Goal: Task Accomplishment & Management: Complete application form

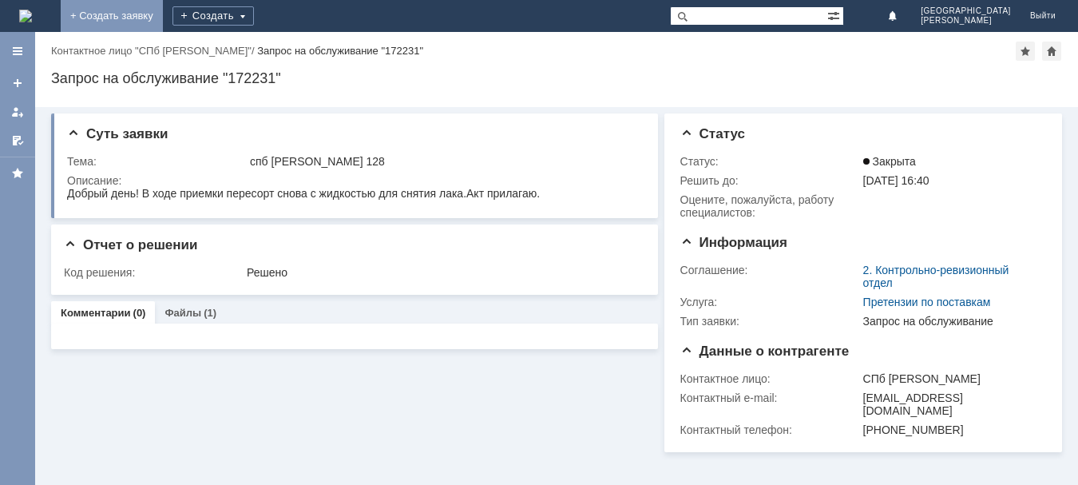
click at [163, 22] on link "+ Создать заявку" at bounding box center [112, 16] width 102 height 32
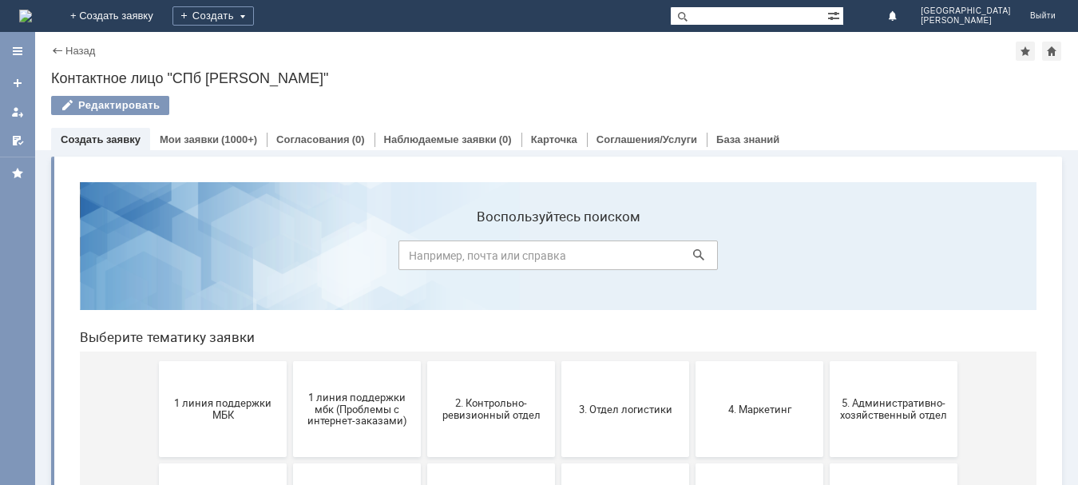
click at [216, 402] on span "1 линия поддержки МБК" at bounding box center [223, 409] width 118 height 24
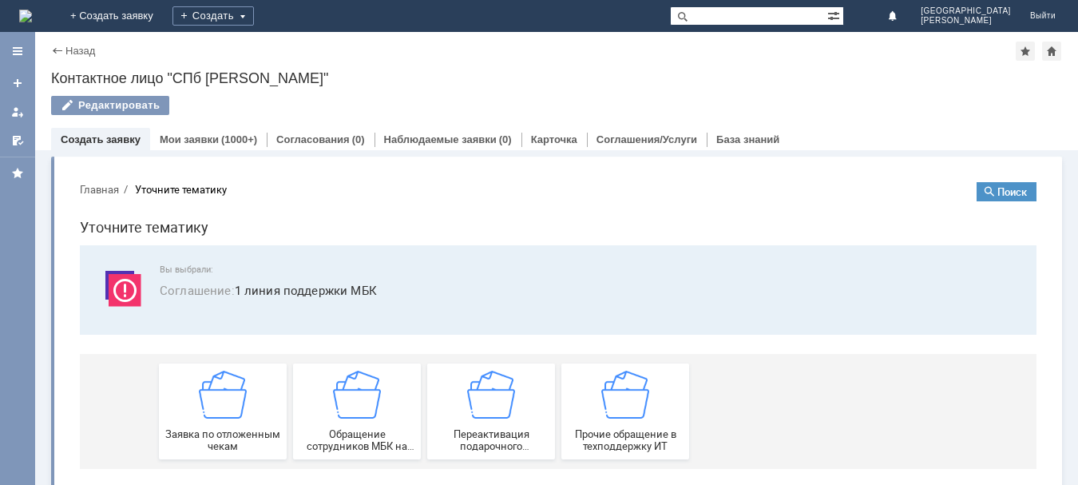
click at [216, 402] on img at bounding box center [223, 395] width 48 height 48
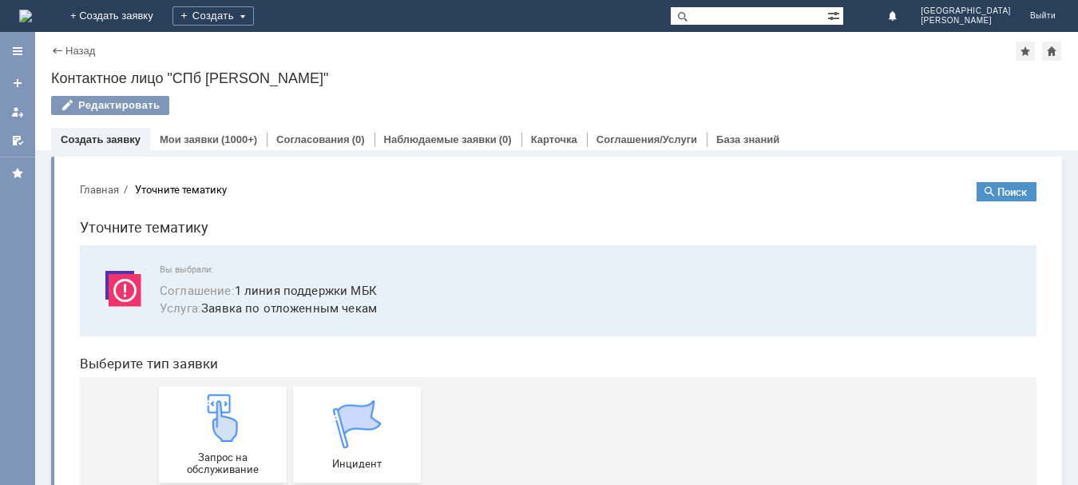
click at [216, 402] on img at bounding box center [223, 418] width 48 height 48
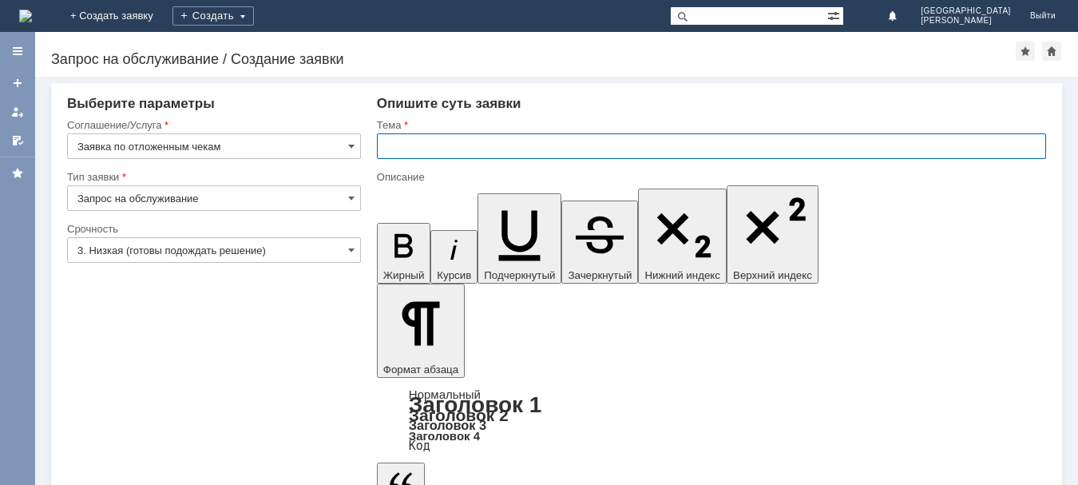
click at [461, 150] on input "text" at bounding box center [711, 146] width 669 height 26
type input "СПБ [PERSON_NAME] 128"
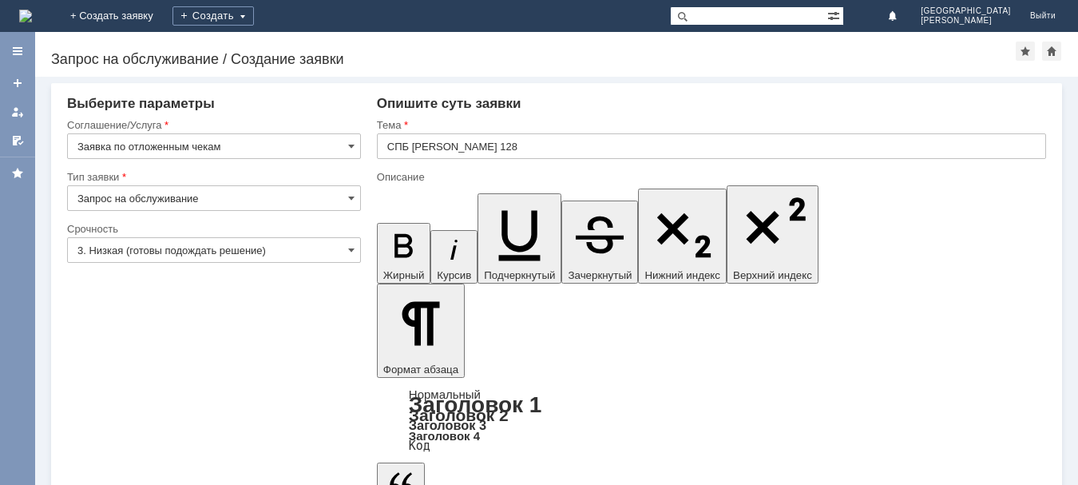
drag, startPoint x: 483, startPoint y: 4322, endPoint x: 861, endPoint y: 4526, distance: 429.7
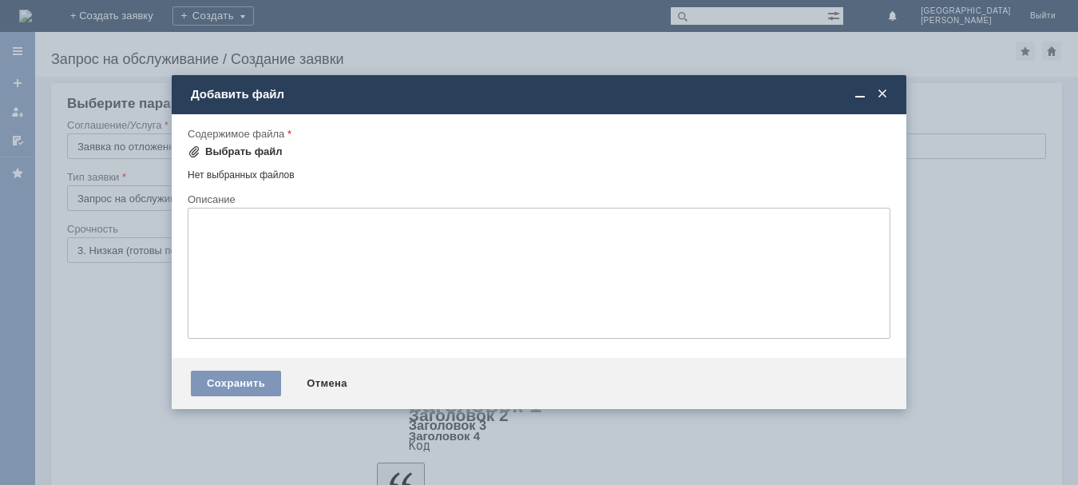
click at [252, 149] on div "Выбрать файл" at bounding box center [243, 151] width 77 height 13
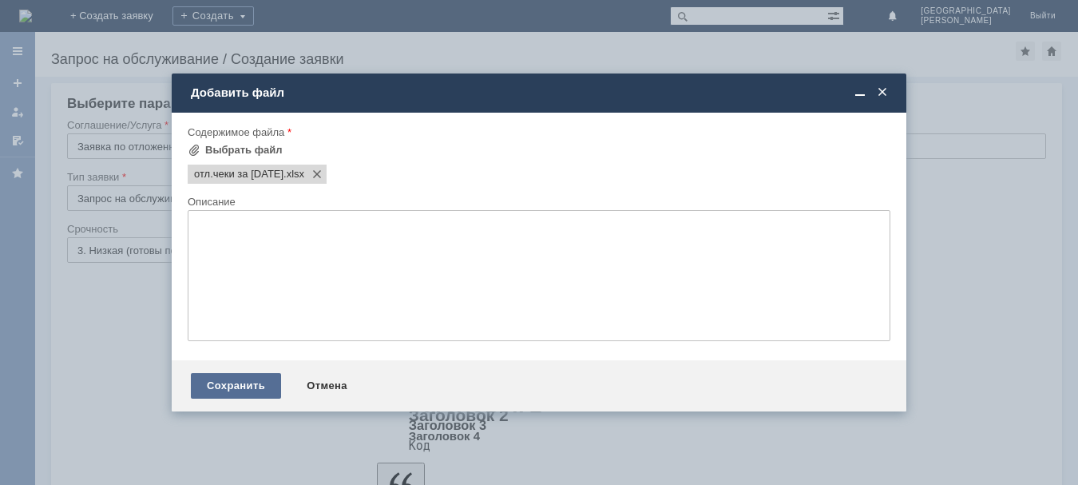
click at [256, 383] on div "Сохранить" at bounding box center [236, 386] width 90 height 26
